Goal: Task Accomplishment & Management: Manage account settings

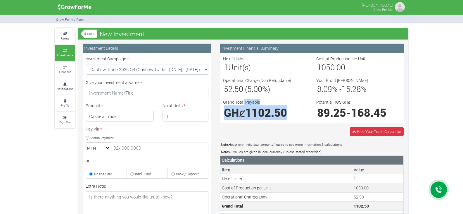
click at [402, 4] on img at bounding box center [400, 7] width 12 height 12
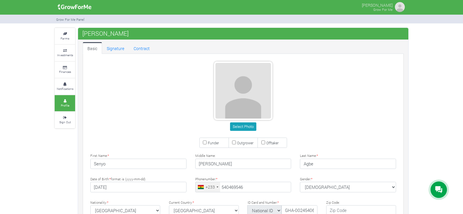
click at [70, 8] on img at bounding box center [75, 7] width 38 height 12
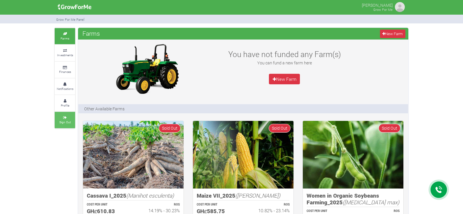
click at [60, 117] on icon at bounding box center [65, 117] width 18 height 3
